Goal: Information Seeking & Learning: Compare options

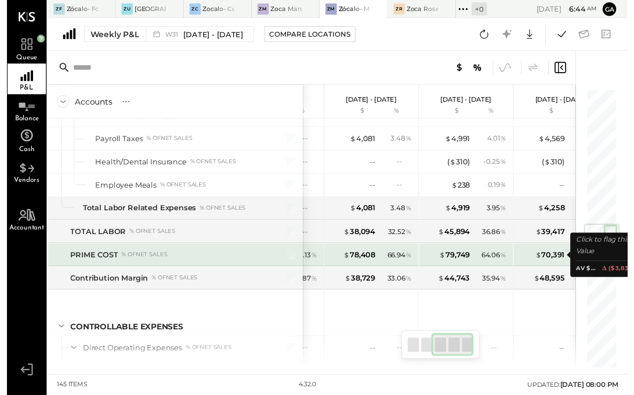
scroll to position [0, 205]
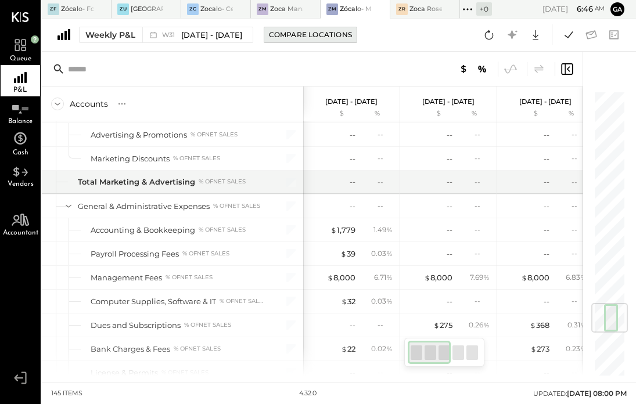
click at [313, 34] on div "Compare Locations" at bounding box center [310, 35] width 83 height 10
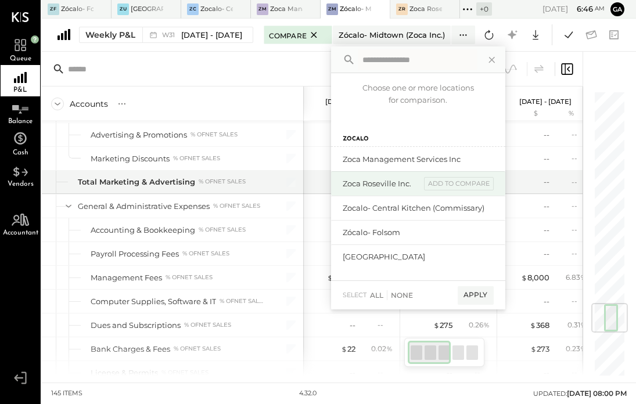
click at [376, 187] on div "Zoca Roseville Inc." at bounding box center [381, 183] width 78 height 11
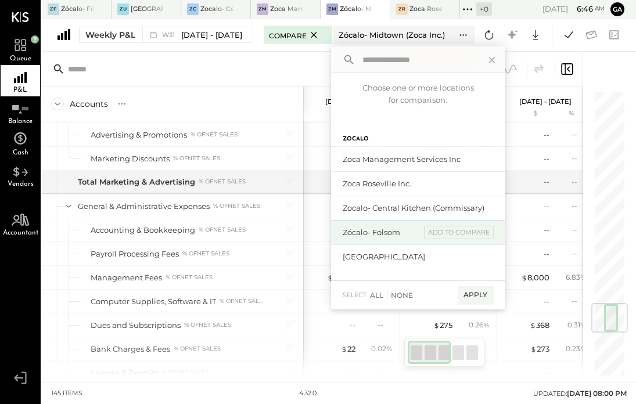
click at [378, 233] on div "Zócalo- Folsom" at bounding box center [381, 232] width 78 height 11
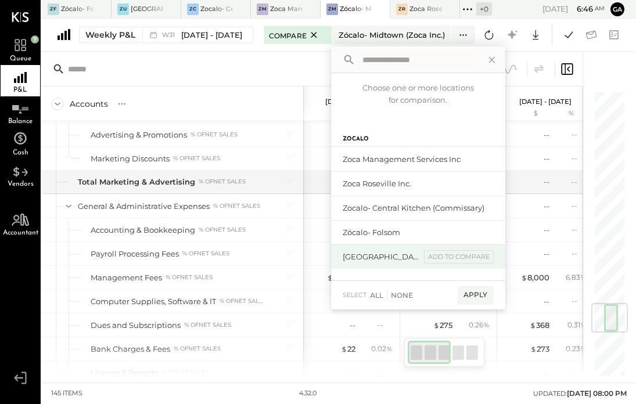
click at [399, 256] on div "[GEOGRAPHIC_DATA]" at bounding box center [381, 256] width 78 height 11
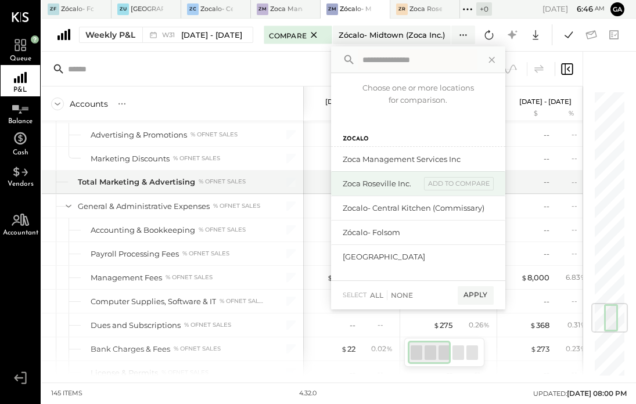
click at [413, 184] on div "Zoca Roseville Inc." at bounding box center [381, 183] width 78 height 11
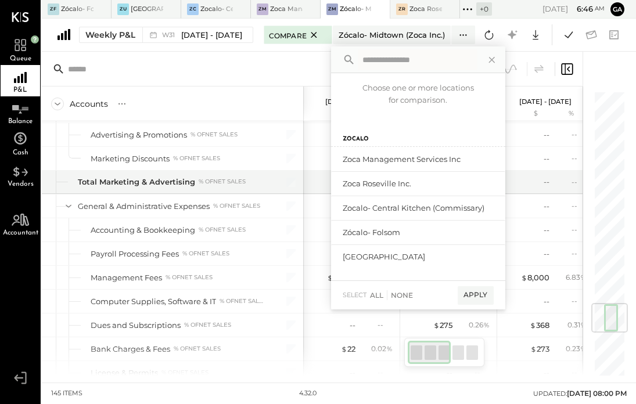
click at [475, 300] on div "Apply" at bounding box center [475, 295] width 36 height 19
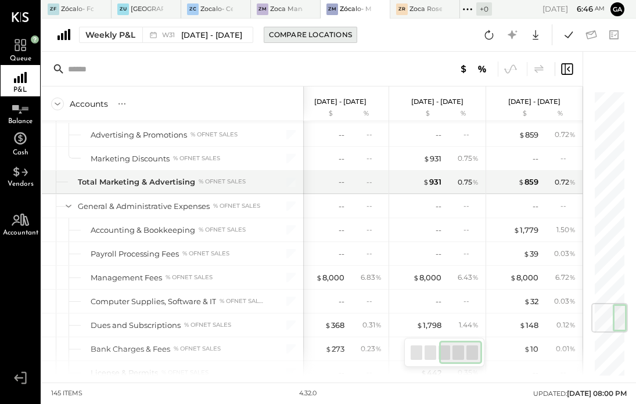
click at [323, 35] on div "Compare Locations" at bounding box center [310, 35] width 83 height 10
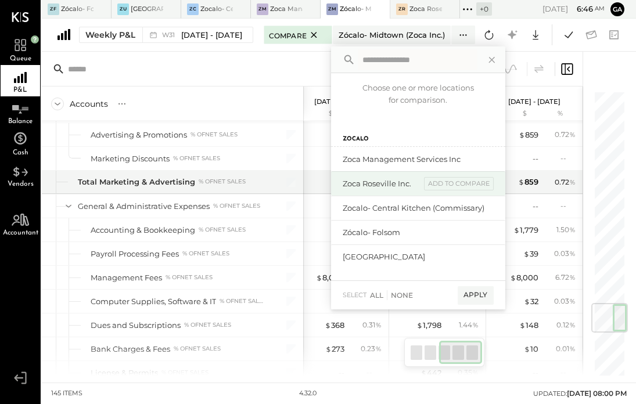
click at [384, 182] on div "Zoca Roseville Inc." at bounding box center [381, 183] width 78 height 11
click at [458, 186] on div "add to compare" at bounding box center [459, 184] width 70 height 14
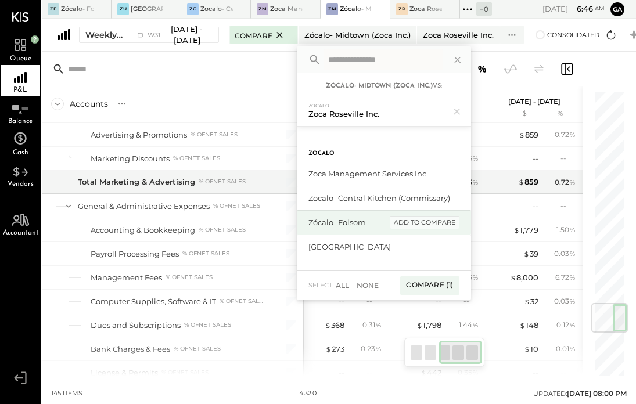
click at [415, 221] on div "add to compare" at bounding box center [424, 223] width 70 height 14
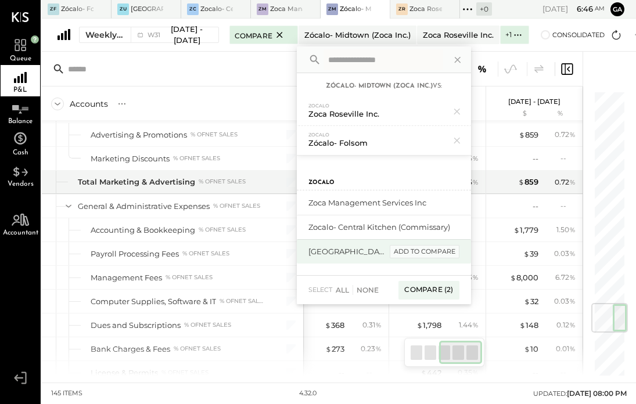
click at [410, 250] on div "add to compare" at bounding box center [424, 252] width 70 height 14
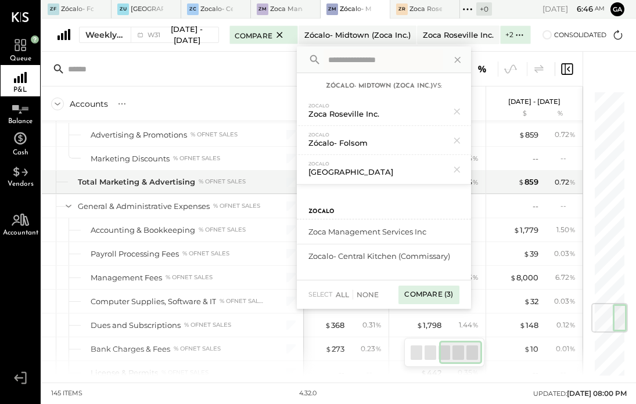
click at [420, 292] on div "Compare (3)" at bounding box center [428, 295] width 60 height 19
